Goal: Find contact information: Find contact information

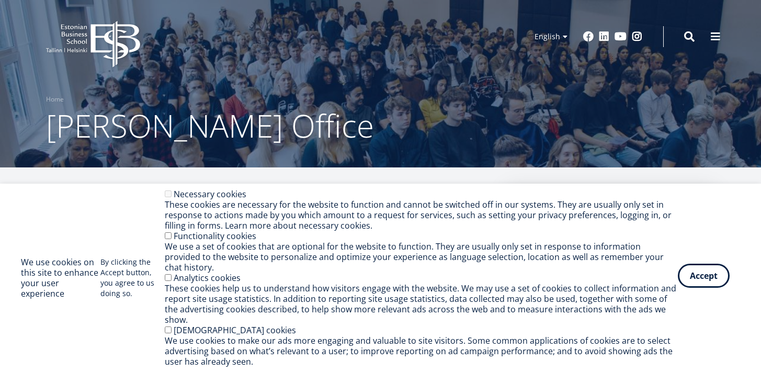
click at [706, 279] on button "Accept" at bounding box center [704, 276] width 52 height 24
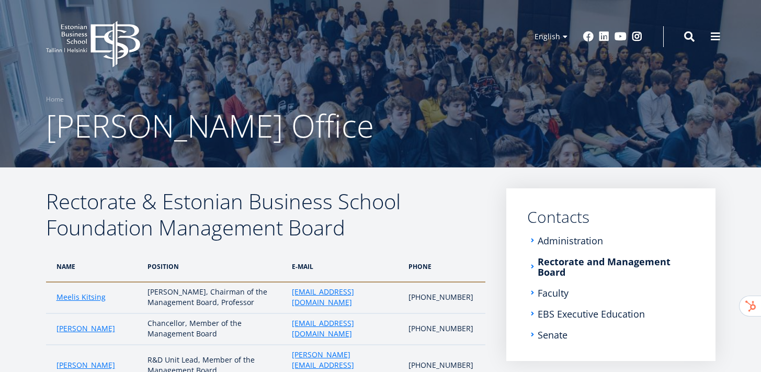
scroll to position [130, 0]
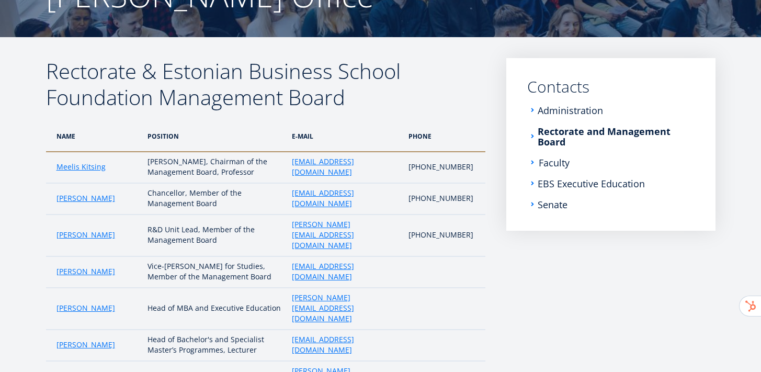
click at [545, 164] on link "Faculty" at bounding box center [554, 162] width 31 height 10
click at [563, 184] on link "EBS Executive Education" at bounding box center [592, 183] width 107 height 10
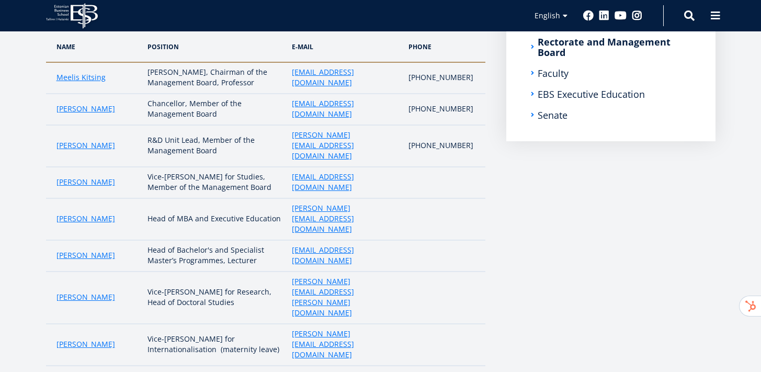
scroll to position [196, 0]
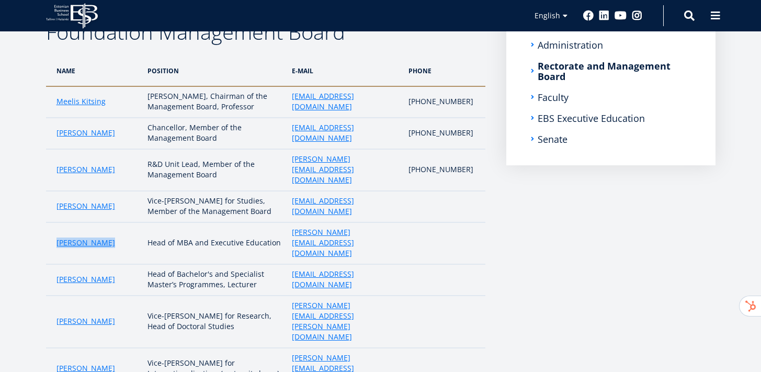
drag, startPoint x: 120, startPoint y: 226, endPoint x: 49, endPoint y: 225, distance: 71.1
click at [49, 225] on td "[PERSON_NAME]" at bounding box center [94, 243] width 97 height 42
copy link "[PERSON_NAME]"
click at [34, 249] on div "Rectorate & Estonian Business School Foundation Management Board NAME POSition …" at bounding box center [380, 220] width 753 height 455
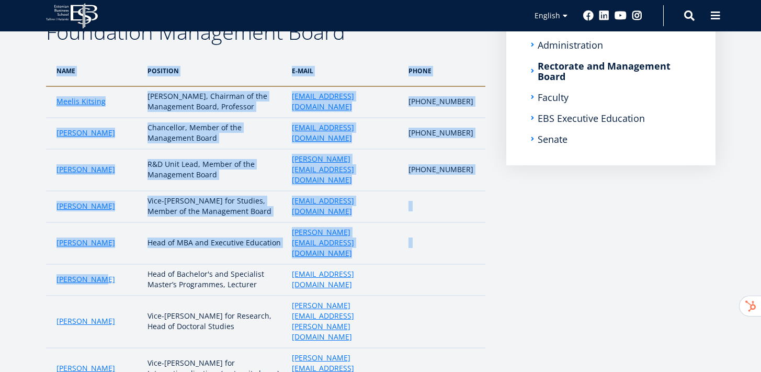
drag, startPoint x: 39, startPoint y: 248, endPoint x: 108, endPoint y: 245, distance: 69.1
click at [108, 245] on div "Rectorate & Estonian Business School Foundation Management Board NAME POSition …" at bounding box center [380, 220] width 753 height 455
click at [12, 237] on div "Rectorate & Estonian Business School Foundation Management Board NAME POSition …" at bounding box center [380, 220] width 753 height 455
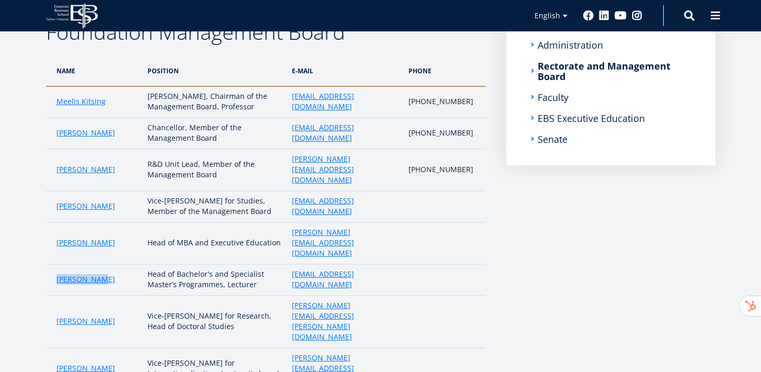
drag, startPoint x: 115, startPoint y: 250, endPoint x: 52, endPoint y: 252, distance: 62.8
click at [52, 264] on td "[PERSON_NAME]" at bounding box center [94, 279] width 97 height 31
copy link "[PERSON_NAME]"
